Goal: Find contact information: Find contact information

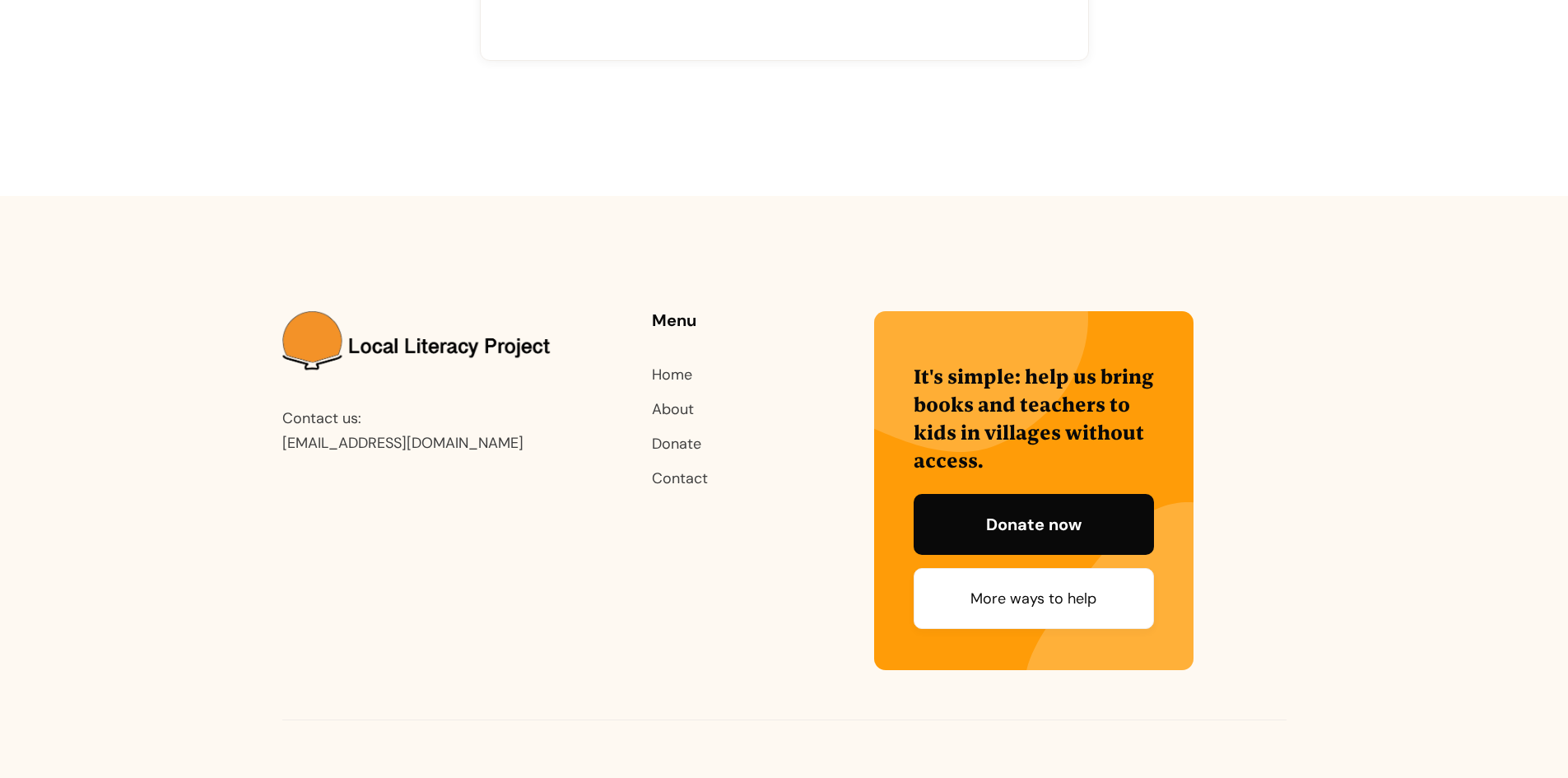
scroll to position [826, 0]
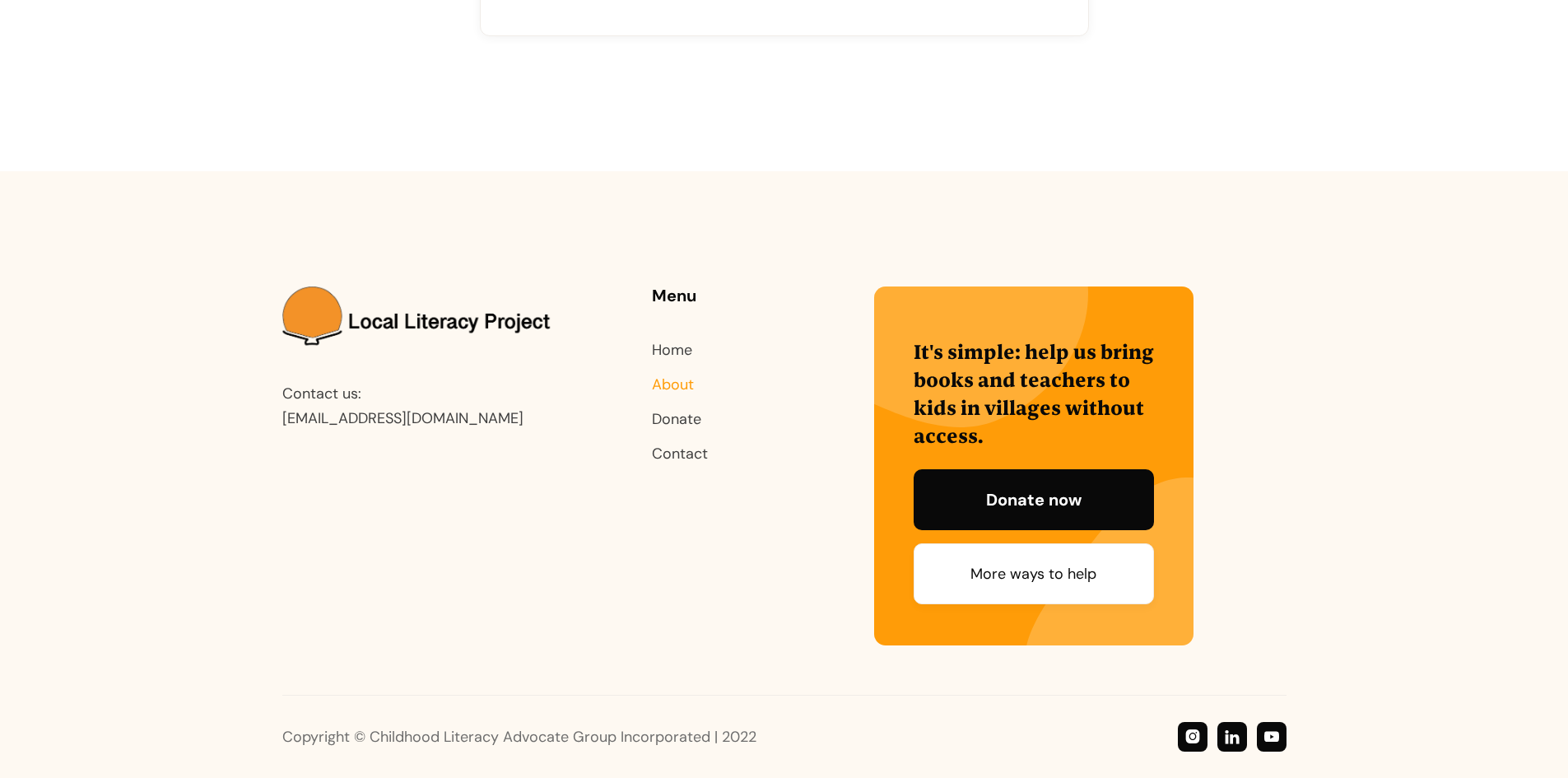
click at [665, 386] on link "About" at bounding box center [673, 384] width 42 height 19
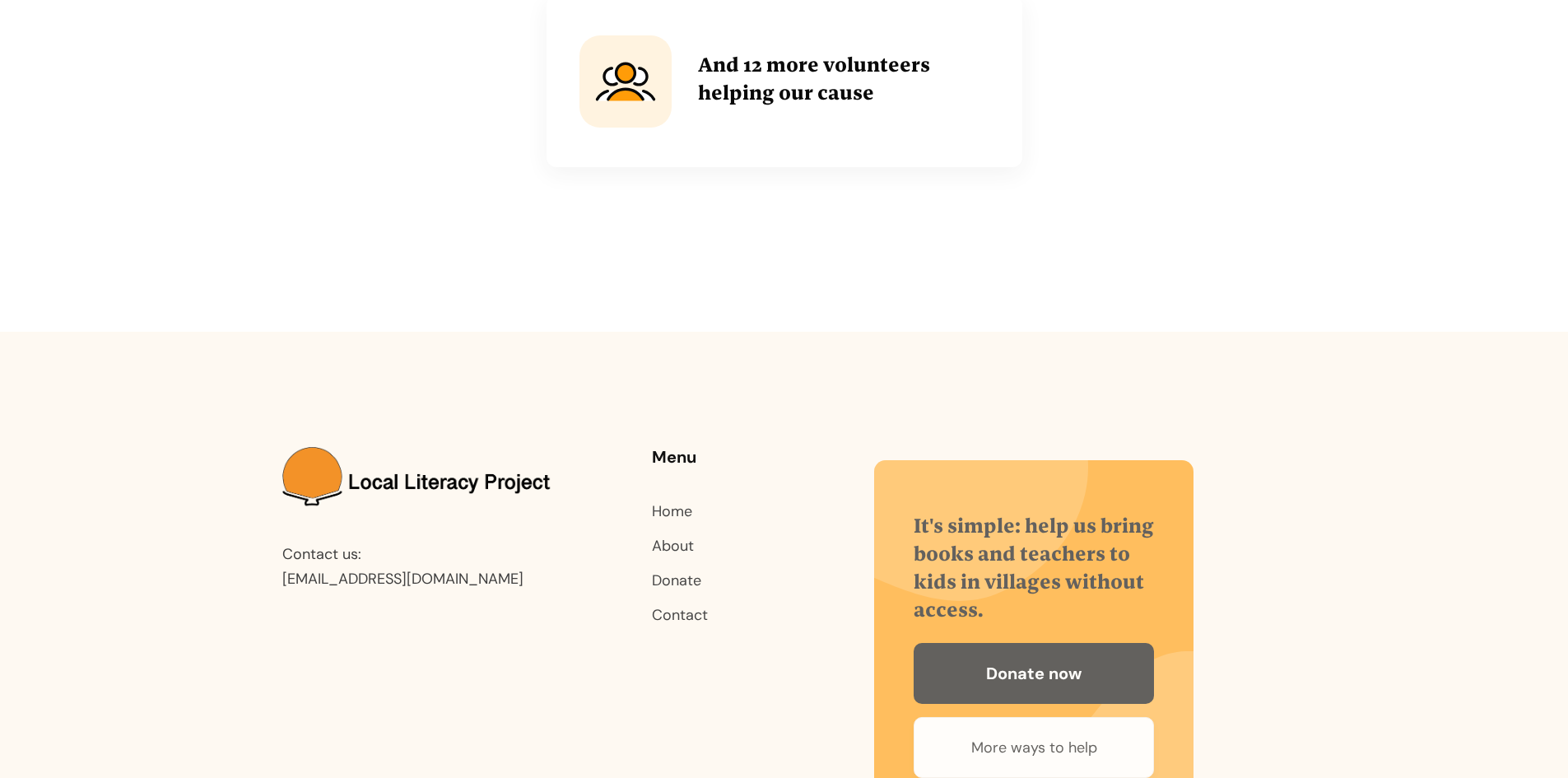
scroll to position [4013, 0]
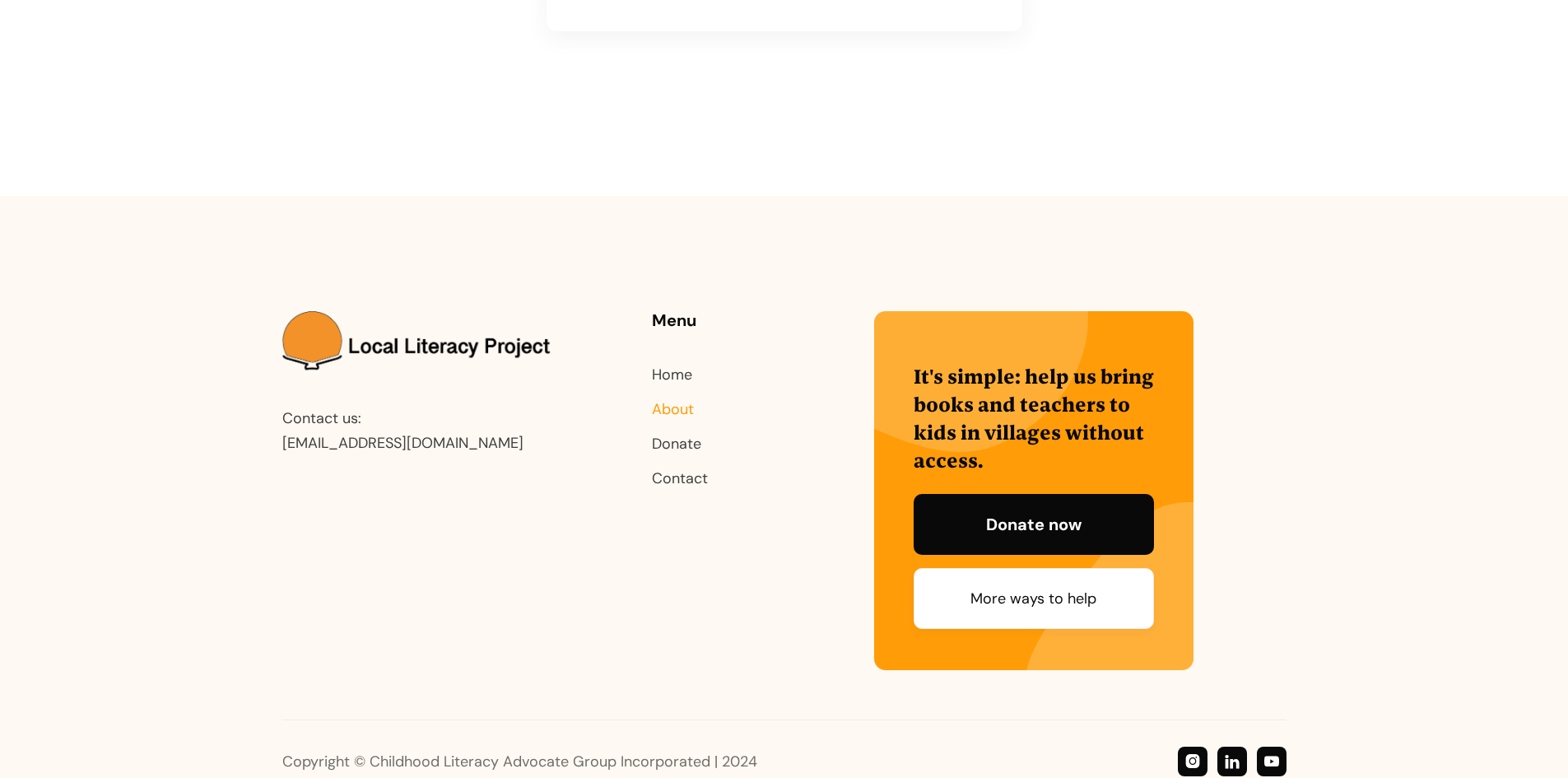
click at [670, 399] on link "About" at bounding box center [673, 408] width 42 height 19
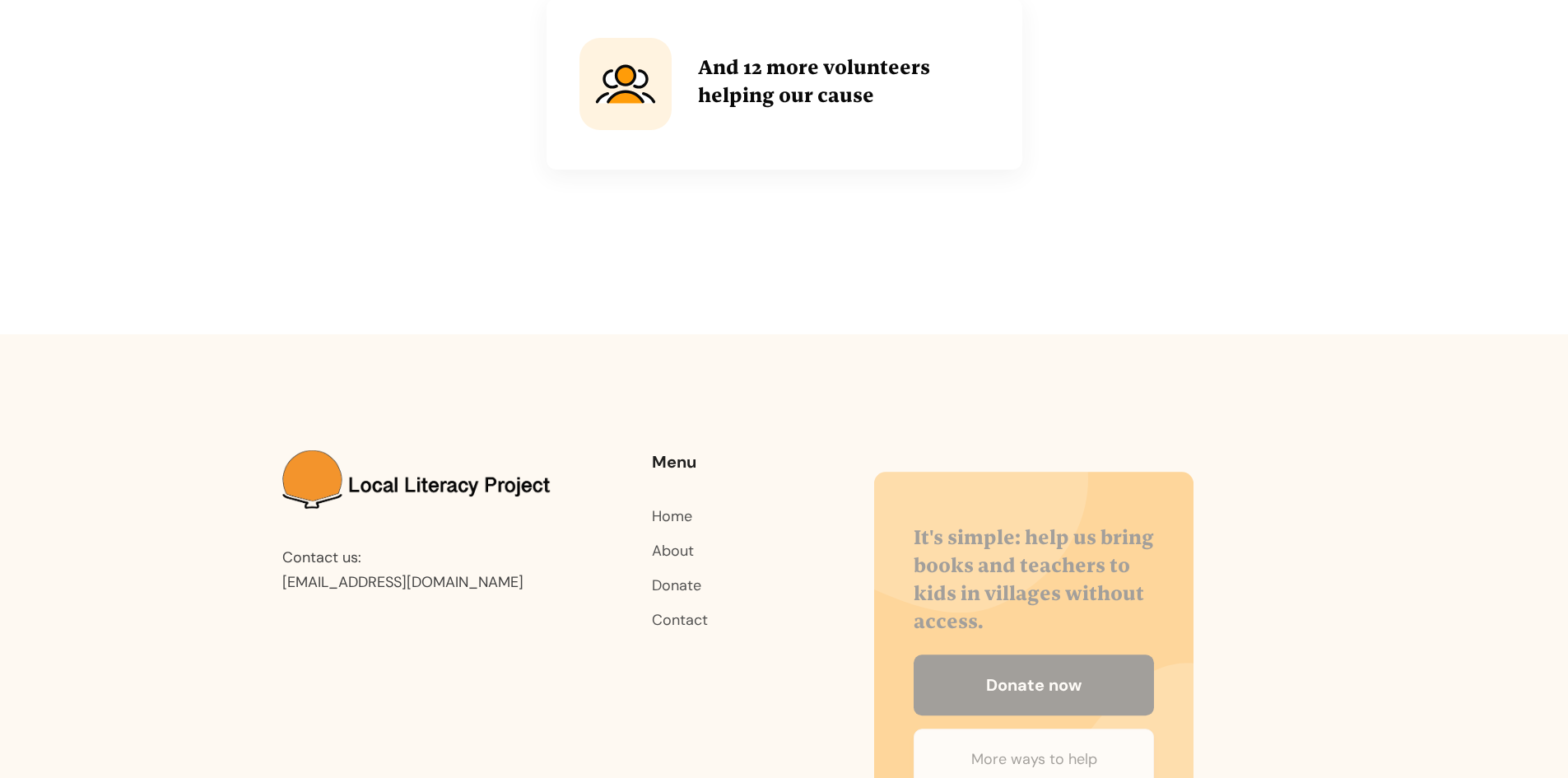
scroll to position [4013, 0]
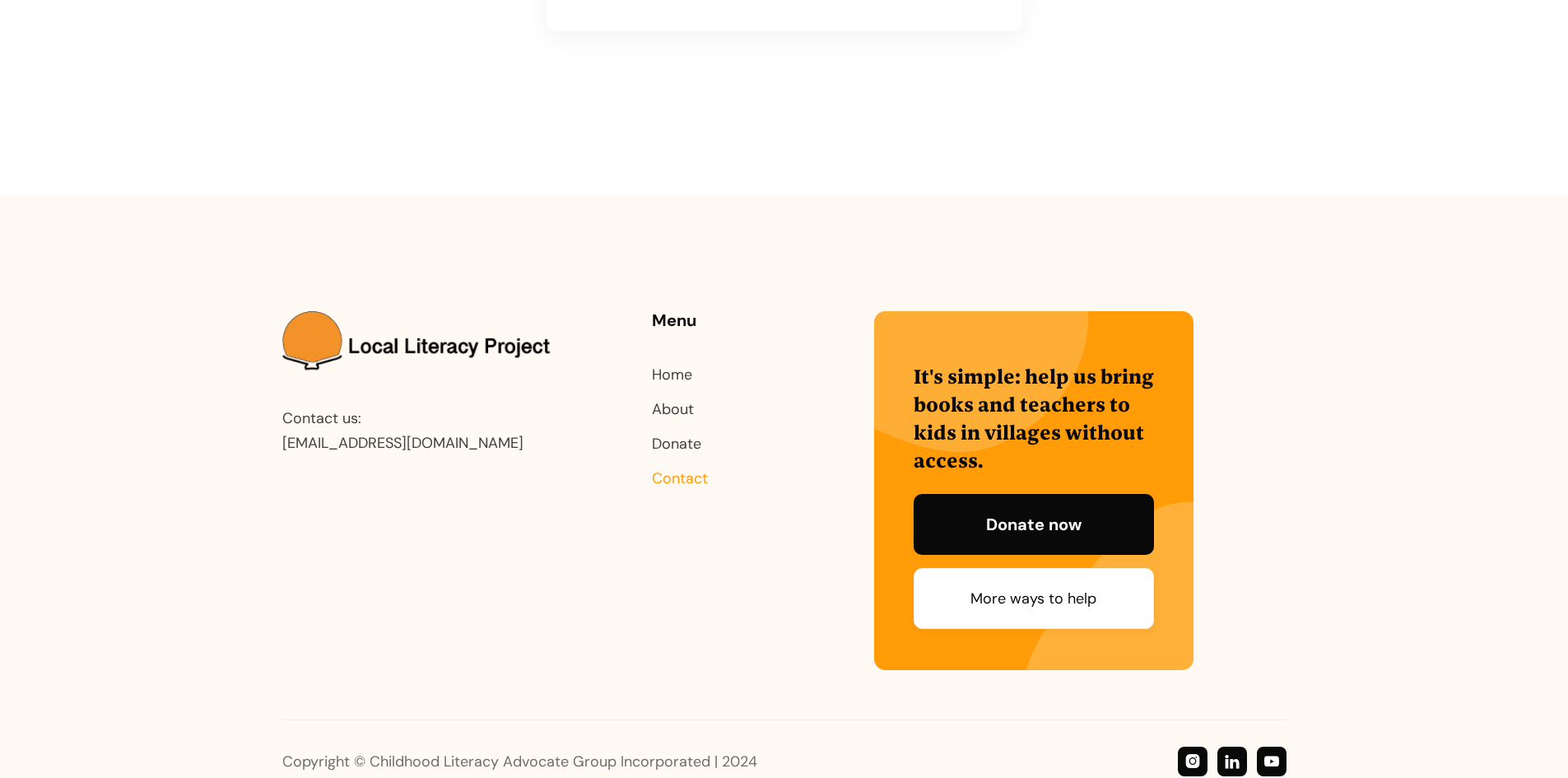
click at [688, 469] on link "Contact" at bounding box center [680, 478] width 56 height 19
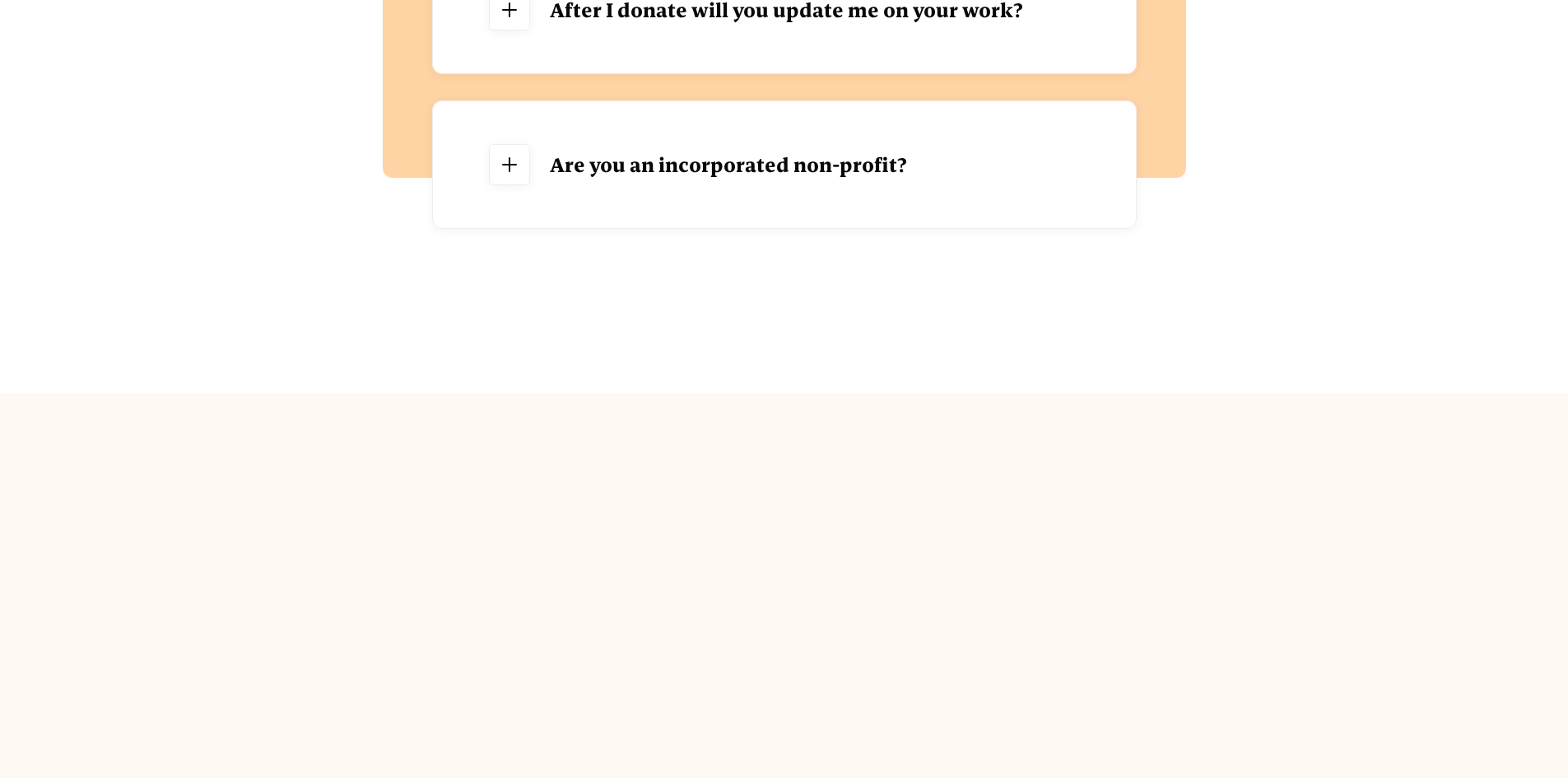
scroll to position [2419, 0]
